Goal: Task Accomplishment & Management: Manage account settings

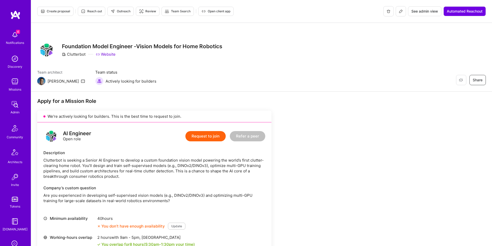
scroll to position [196, 0]
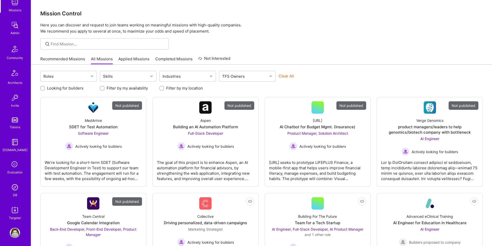
scroll to position [82, 0]
click at [15, 183] on img at bounding box center [15, 185] width 10 height 10
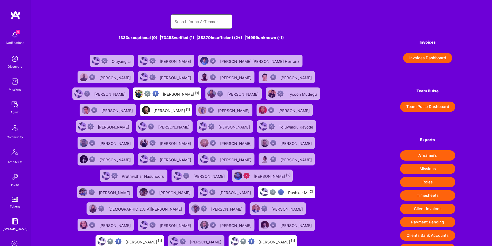
click at [205, 22] on input "text" at bounding box center [201, 21] width 53 height 13
paste input "[PERSON_NAME][EMAIL_ADDRESS][DOMAIN_NAME]"
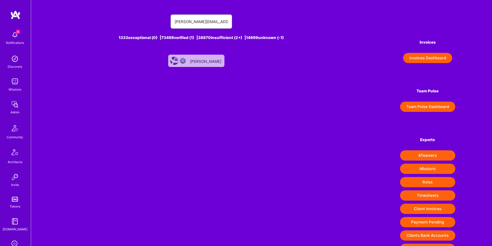
type input "[PERSON_NAME][EMAIL_ADDRESS][DOMAIN_NAME]"
click at [201, 60] on div "[PERSON_NAME]" at bounding box center [206, 60] width 32 height 7
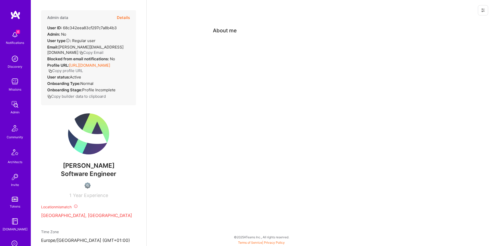
click at [481, 12] on icon at bounding box center [483, 10] width 4 height 4
click at [465, 46] on button "Delete User" at bounding box center [461, 48] width 54 height 13
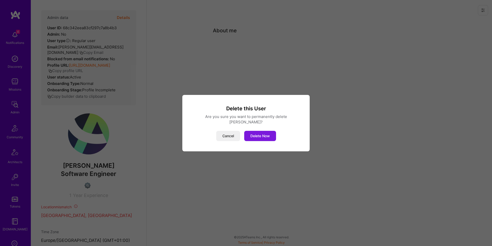
click at [259, 133] on button "Delete Now" at bounding box center [260, 136] width 32 height 10
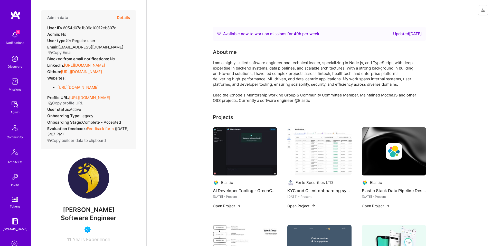
click at [483, 11] on icon at bounding box center [482, 10] width 3 height 1
